Goal: Find specific page/section: Find specific page/section

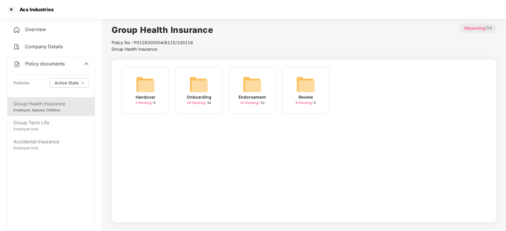
scroll to position [16, 0]
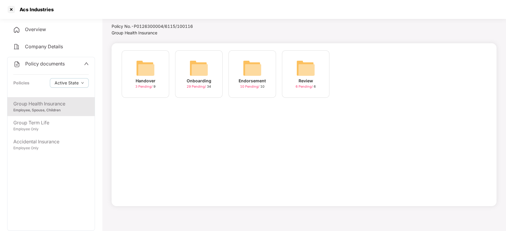
click at [16, 10] on div "Acs Industries" at bounding box center [35, 10] width 38 height 6
click at [12, 9] on div at bounding box center [11, 9] width 9 height 9
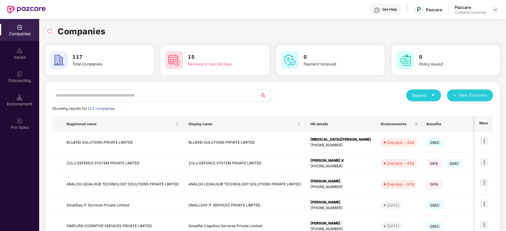
click at [116, 100] on input "text" at bounding box center [156, 96] width 208 height 12
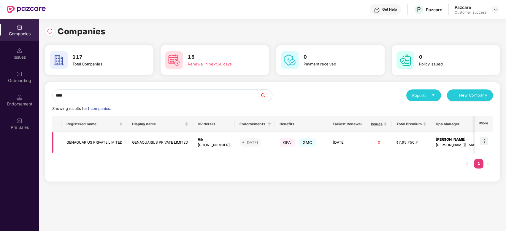
type input "****"
click at [102, 140] on td "GENAQUARIUS PRIVATE LIMITED" at bounding box center [95, 142] width 66 height 21
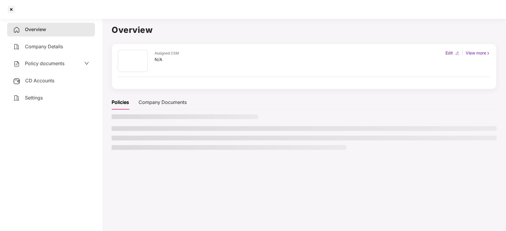
click at [102, 140] on main "Overview Assigned CSM N/A Edit | View more Policies Company Documents" at bounding box center [304, 131] width 404 height 231
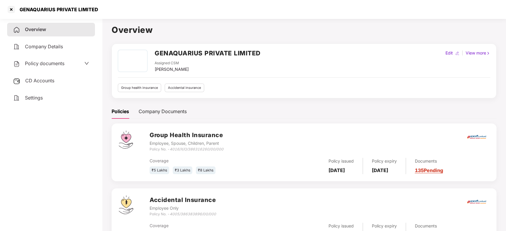
click at [39, 65] on span "Policy documents" at bounding box center [44, 64] width 39 height 6
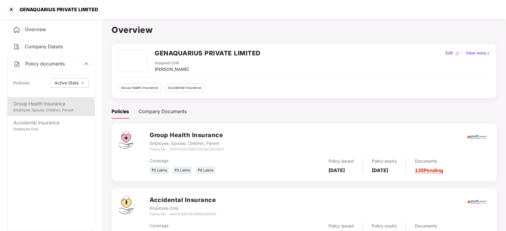
click at [43, 110] on div "Employee, Spouse, Children, Parent" at bounding box center [50, 111] width 75 height 6
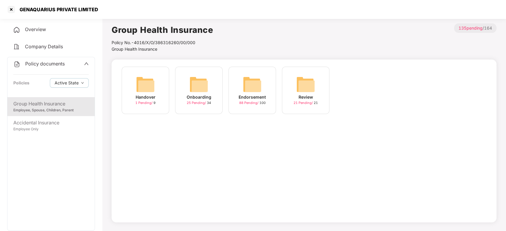
click at [207, 86] on img at bounding box center [198, 84] width 19 height 19
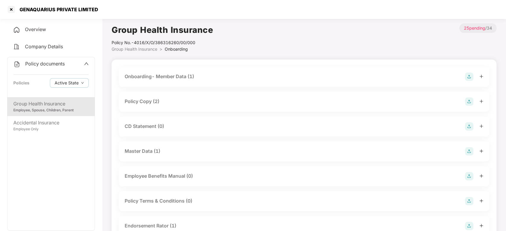
click at [208, 95] on div "Policy Copy (2)" at bounding box center [304, 102] width 371 height 20
click at [409, 109] on div "Policy Copy (2)" at bounding box center [304, 102] width 371 height 20
click at [150, 100] on div "Policy Copy (2)" at bounding box center [142, 101] width 35 height 7
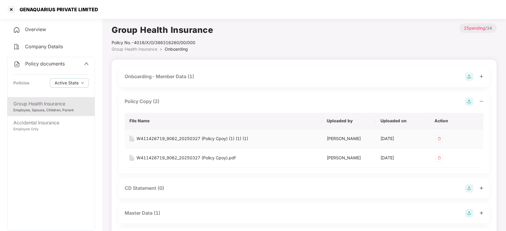
click at [173, 137] on div "W411426719_9062_20250327 (Policy Cpoy) (1) (1) (1)" at bounding box center [192, 139] width 112 height 7
click at [11, 11] on div at bounding box center [11, 9] width 9 height 9
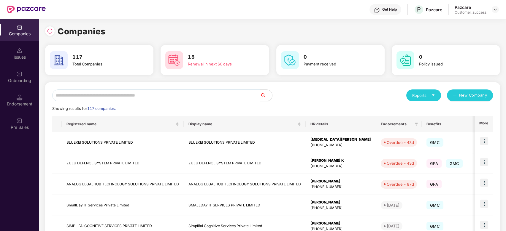
click at [100, 96] on input "text" at bounding box center [156, 96] width 208 height 12
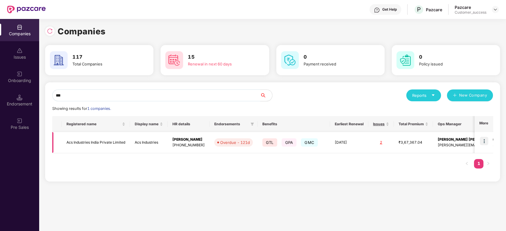
type input "***"
click at [101, 142] on td "Acs Industries India Private Limited" at bounding box center [96, 142] width 68 height 21
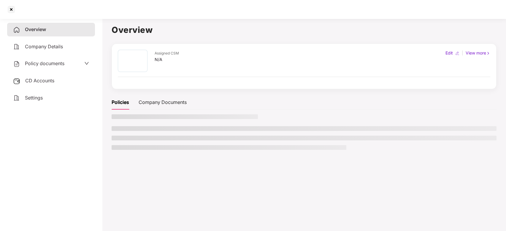
click at [101, 142] on aside "Overview Company Details Policy documents CD Accounts Settings" at bounding box center [51, 123] width 102 height 215
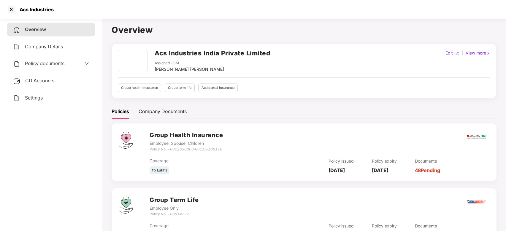
click at [72, 64] on div "Policy documents" at bounding box center [51, 64] width 76 height 8
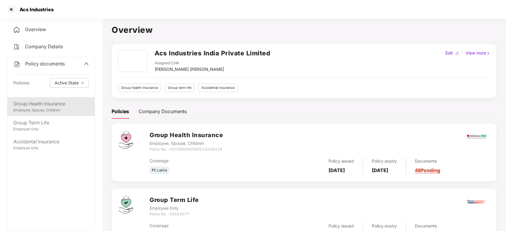
click at [59, 108] on div "Employee, Spouse, Children" at bounding box center [50, 111] width 75 height 6
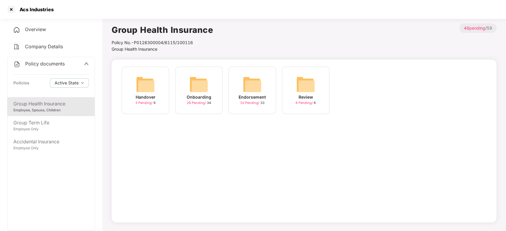
click at [195, 94] on div "Onboarding" at bounding box center [199, 97] width 25 height 7
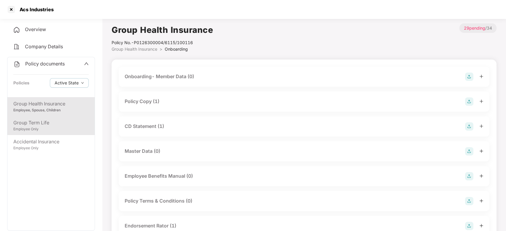
click at [50, 121] on div "Group Term Life" at bounding box center [50, 122] width 75 height 7
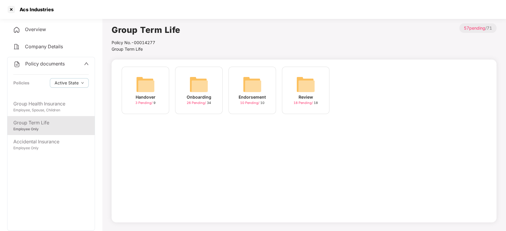
click at [203, 96] on div "Onboarding" at bounding box center [199, 97] width 25 height 7
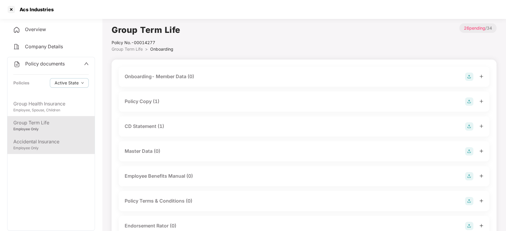
click at [36, 139] on div "Accidental Insurance" at bounding box center [50, 141] width 75 height 7
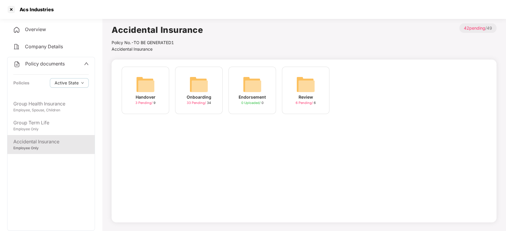
click at [191, 93] on img at bounding box center [198, 84] width 19 height 19
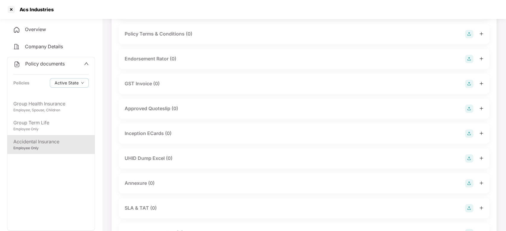
scroll to position [170, 0]
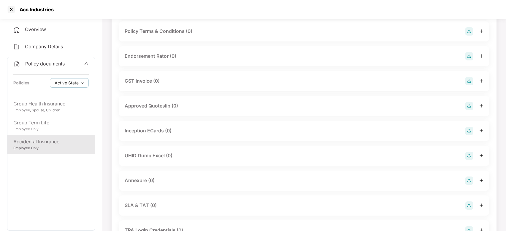
click at [214, 111] on div "Approved Quoteslip (0)" at bounding box center [304, 106] width 371 height 20
drag, startPoint x: 214, startPoint y: 111, endPoint x: 60, endPoint y: 185, distance: 171.4
click at [60, 185] on div "Group Health Insurance Employee, Spouse, Children Group Term Life Employee Only…" at bounding box center [50, 163] width 87 height 133
click at [14, 8] on div at bounding box center [11, 9] width 9 height 9
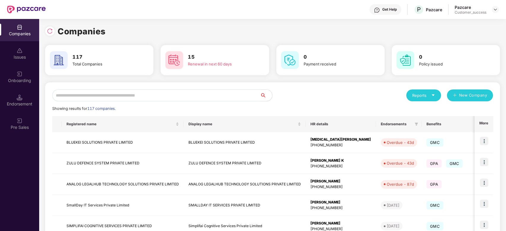
click at [105, 96] on input "text" at bounding box center [156, 96] width 208 height 12
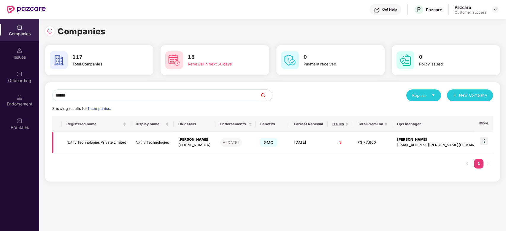
type input "******"
click at [487, 141] on img at bounding box center [484, 141] width 8 height 8
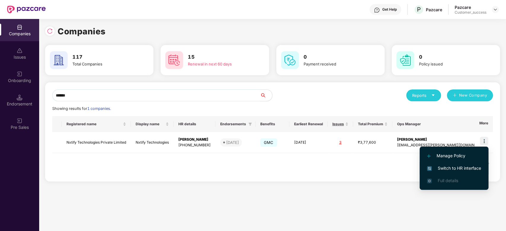
click at [448, 168] on span "Switch to HR interface" at bounding box center [454, 168] width 54 height 7
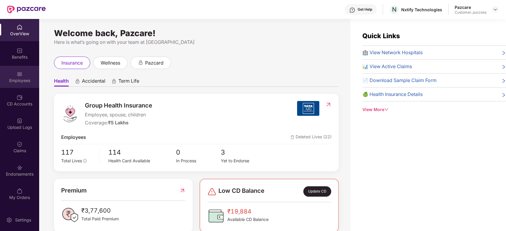
click at [23, 81] on div "Employees" at bounding box center [19, 81] width 39 height 6
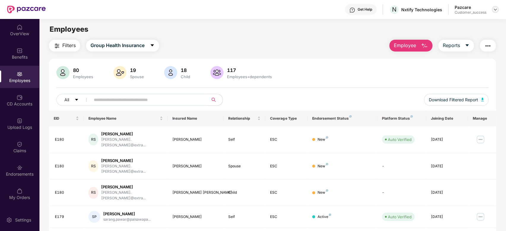
click at [492, 9] on div at bounding box center [495, 9] width 7 height 7
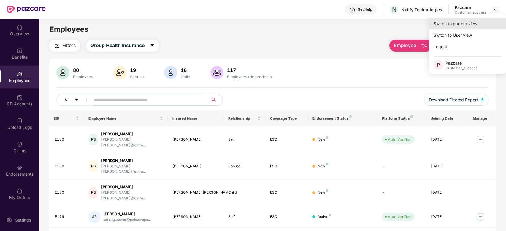
click at [458, 26] on div "Switch to partner view" at bounding box center [467, 24] width 77 height 12
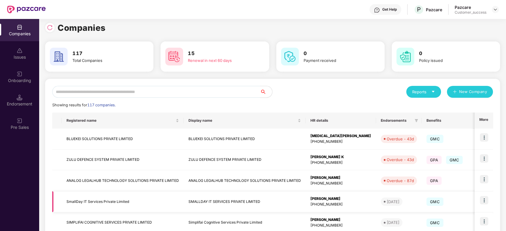
scroll to position [3, 0]
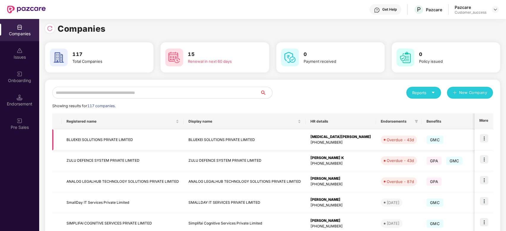
click at [115, 145] on td "BLUEKEI SOLUTIONS PRIVATE LIMITED" at bounding box center [123, 140] width 122 height 21
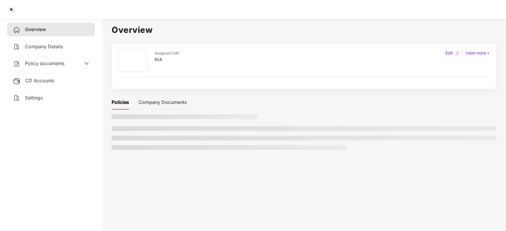
click at [115, 145] on ul at bounding box center [304, 138] width 385 height 24
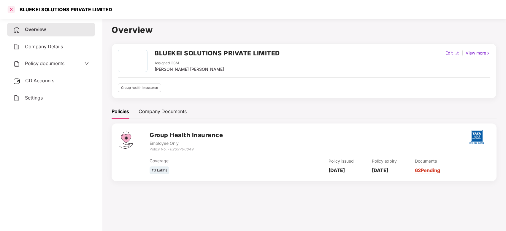
click at [14, 12] on div at bounding box center [11, 9] width 9 height 9
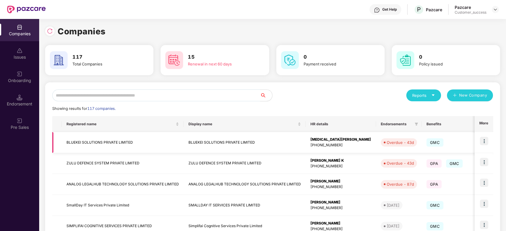
scroll to position [143, 0]
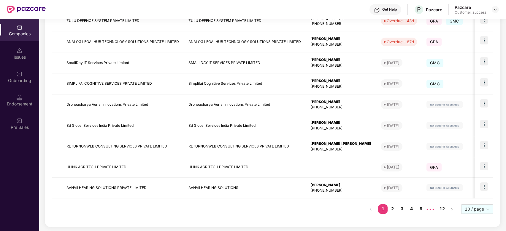
click at [392, 210] on link "2" at bounding box center [391, 209] width 9 height 9
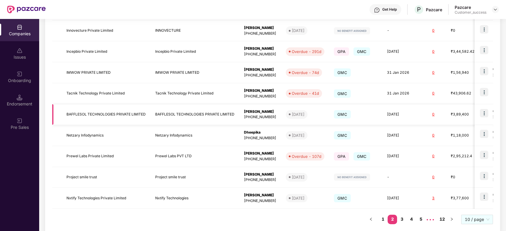
scroll to position [133, 0]
click at [93, 49] on td "Incepbio Private Limited" at bounding box center [106, 51] width 89 height 21
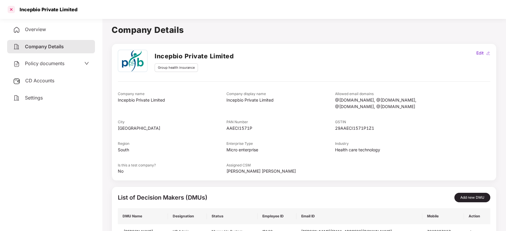
click at [10, 9] on div at bounding box center [11, 9] width 9 height 9
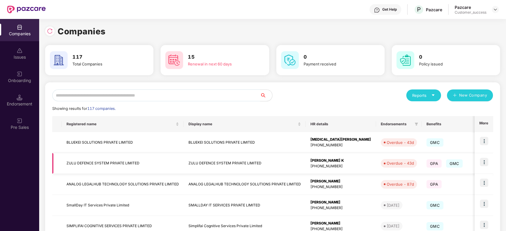
scroll to position [143, 0]
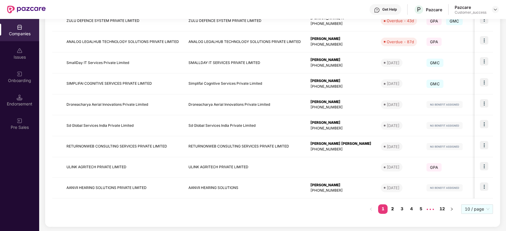
click at [395, 210] on link "2" at bounding box center [391, 209] width 9 height 9
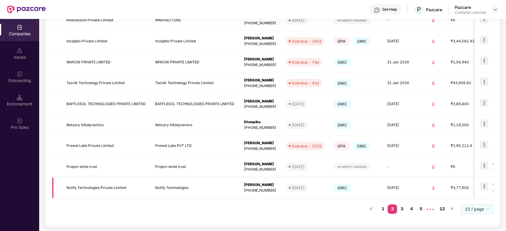
scroll to position [143, 0]
click at [403, 209] on link "3" at bounding box center [401, 209] width 9 height 9
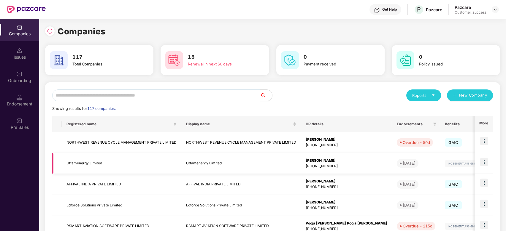
scroll to position [143, 0]
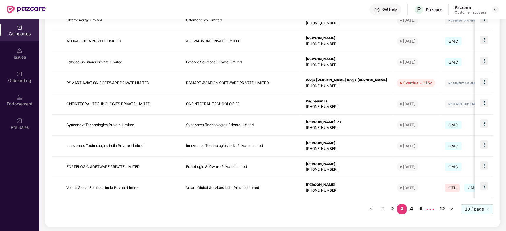
click at [410, 209] on link "4" at bounding box center [410, 209] width 9 height 9
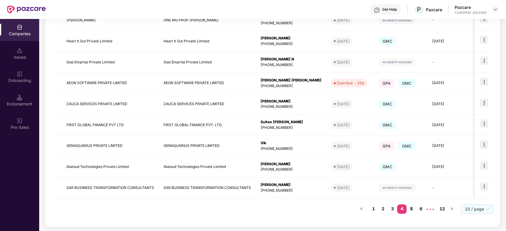
click at [411, 211] on link "5" at bounding box center [410, 209] width 9 height 9
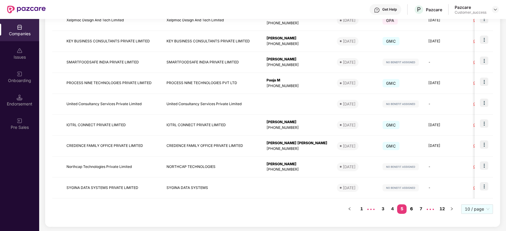
click at [413, 211] on link "6" at bounding box center [410, 209] width 9 height 9
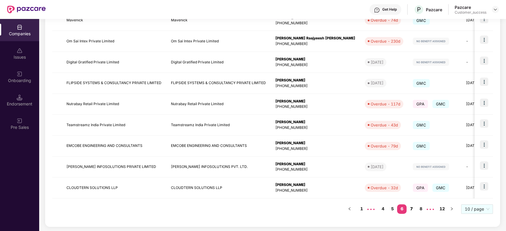
click at [413, 208] on link "7" at bounding box center [410, 209] width 9 height 9
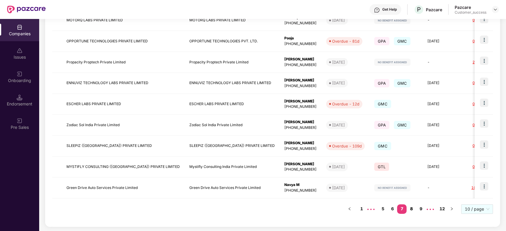
click at [411, 210] on link "8" at bounding box center [410, 209] width 9 height 9
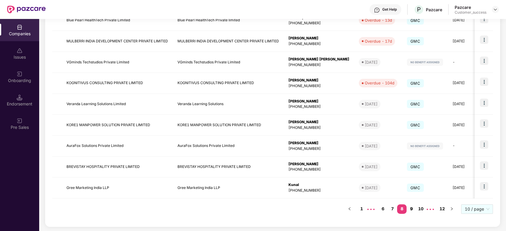
click at [411, 211] on link "9" at bounding box center [410, 209] width 9 height 9
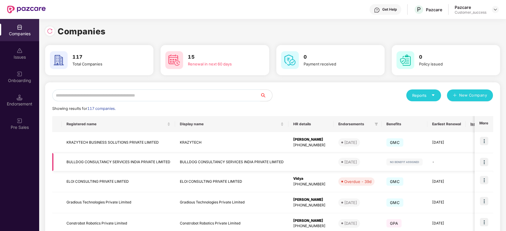
scroll to position [141, 0]
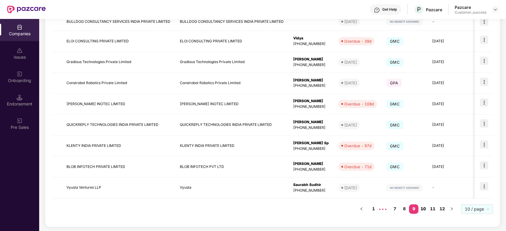
click at [424, 212] on link "10" at bounding box center [422, 209] width 9 height 9
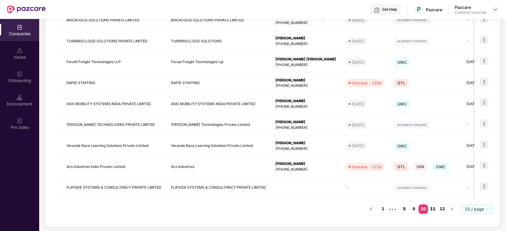
click at [436, 208] on link "11" at bounding box center [432, 209] width 9 height 9
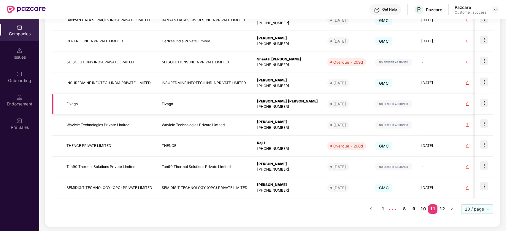
scroll to position [0, 0]
click at [382, 209] on link "1" at bounding box center [382, 209] width 9 height 9
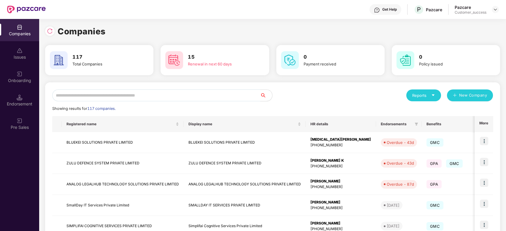
click at [107, 96] on input "text" at bounding box center [156, 96] width 208 height 12
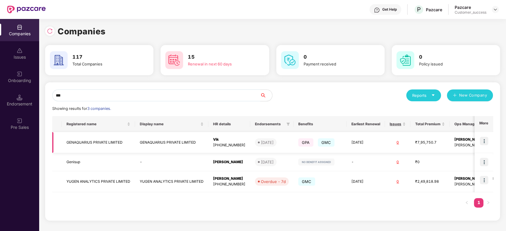
type input "***"
click at [488, 139] on img at bounding box center [484, 141] width 8 height 8
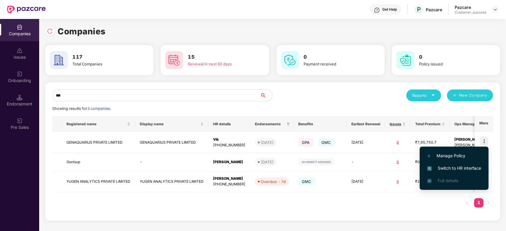
click at [459, 166] on span "Switch to HR interface" at bounding box center [454, 168] width 54 height 7
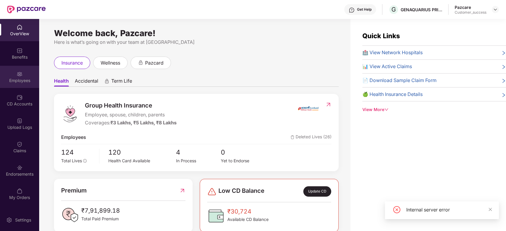
click at [15, 78] on div "Employees" at bounding box center [19, 81] width 39 height 6
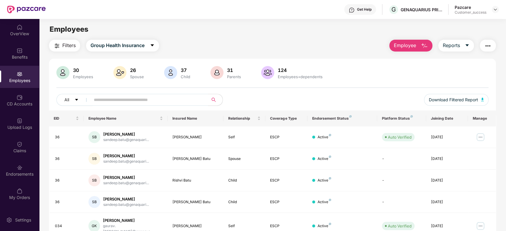
click at [365, 12] on div "Get Help" at bounding box center [360, 9] width 32 height 11
click at [277, 43] on div "Filters Group Health Insurance Employee Reports" at bounding box center [272, 46] width 447 height 12
click at [139, 95] on span at bounding box center [148, 100] width 122 height 12
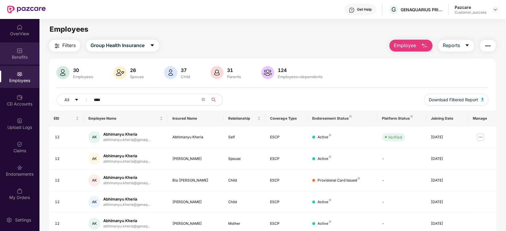
type input "****"
click at [15, 53] on div "Benefits" at bounding box center [19, 53] width 39 height 22
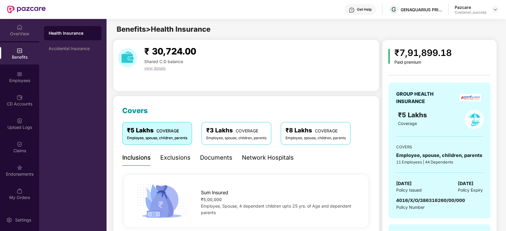
click at [24, 32] on div "OverView" at bounding box center [19, 34] width 39 height 6
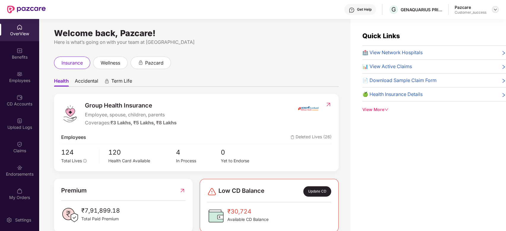
click at [496, 7] on img at bounding box center [495, 9] width 5 height 5
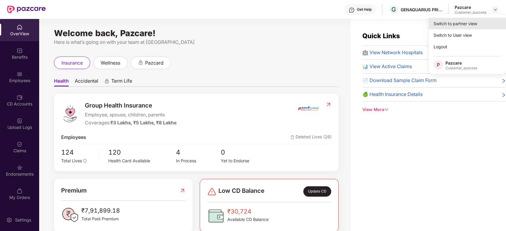
click at [468, 24] on div "Switch to partner view" at bounding box center [467, 24] width 77 height 12
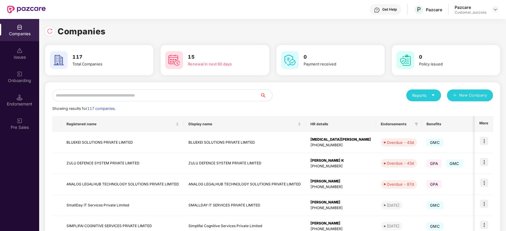
click at [229, 93] on input "text" at bounding box center [156, 96] width 208 height 12
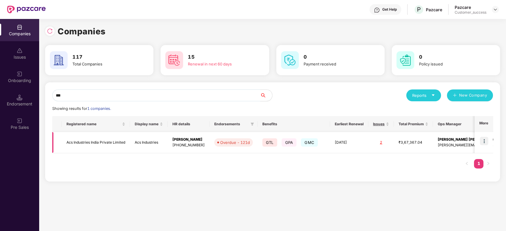
type input "***"
click at [119, 144] on td "Acs Industries India Private Limited" at bounding box center [96, 142] width 68 height 21
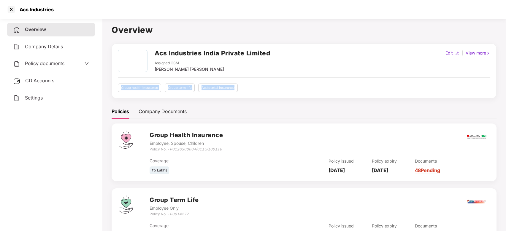
drag, startPoint x: 234, startPoint y: 88, endPoint x: 122, endPoint y: 88, distance: 112.7
click at [122, 88] on div "Group health insurance Group term life Accidental insurance" at bounding box center [304, 88] width 372 height 9
click at [237, 87] on div "Group health insurance Group term life Accidental insurance" at bounding box center [304, 88] width 372 height 9
drag, startPoint x: 236, startPoint y: 87, endPoint x: 116, endPoint y: 87, distance: 119.6
click at [116, 87] on div "Acs Industries India Private Limited Assigned CSM [PERSON_NAME] [PERSON_NAME] E…" at bounding box center [304, 71] width 385 height 55
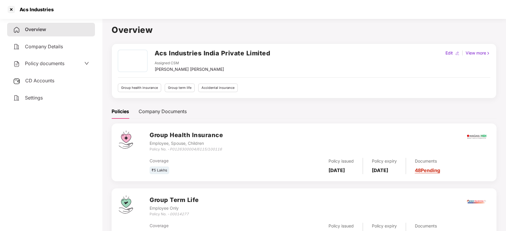
click at [215, 111] on div "Policies Company Documents" at bounding box center [304, 111] width 385 height 15
